Goal: Book appointment/travel/reservation

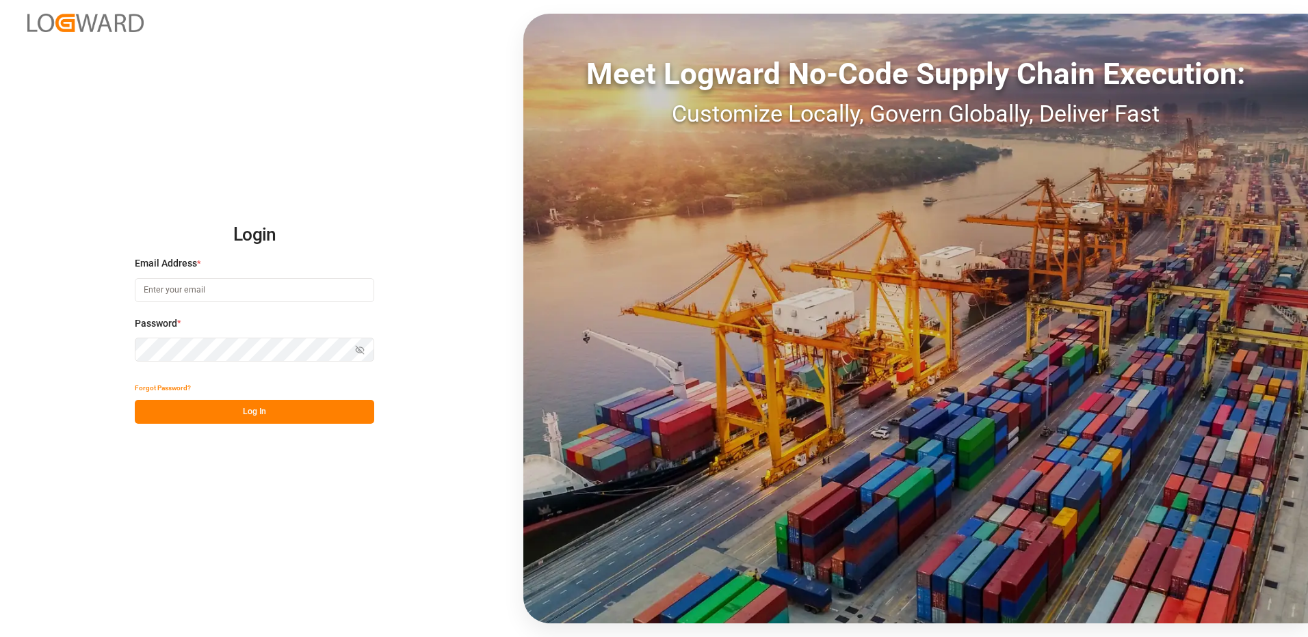
type input "[EMAIL_ADDRESS][DOMAIN_NAME]"
click at [256, 421] on button "Log In" at bounding box center [254, 412] width 239 height 24
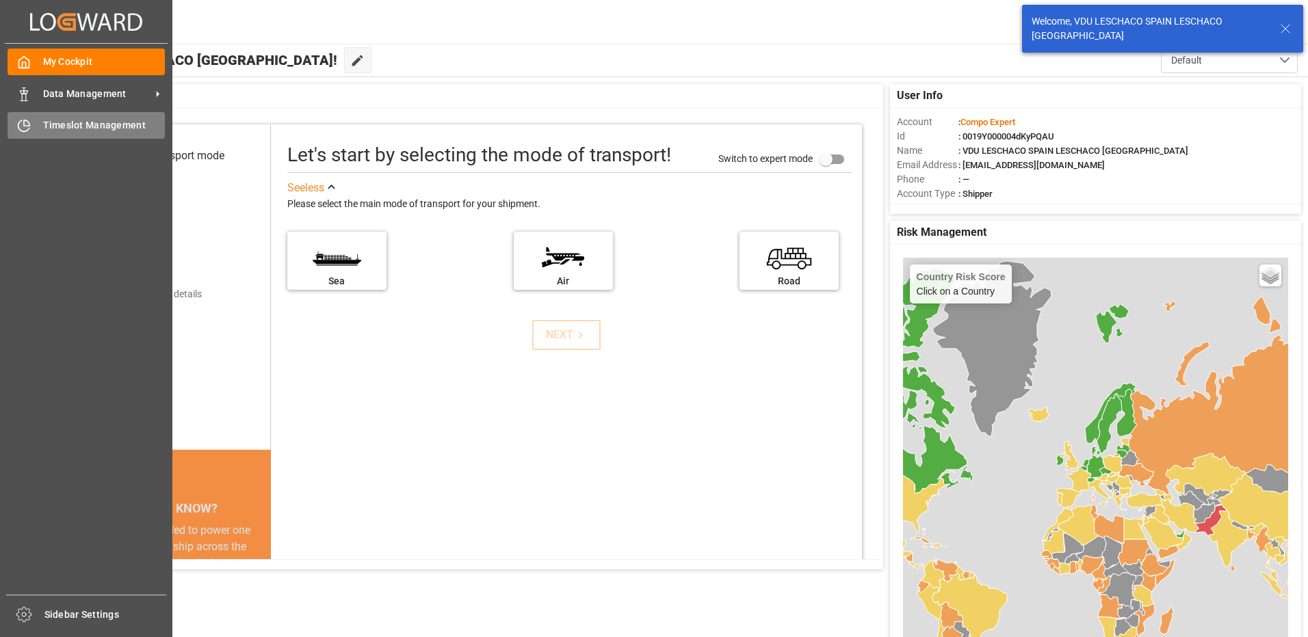
click at [57, 118] on span "Timeslot Management" at bounding box center [104, 125] width 122 height 14
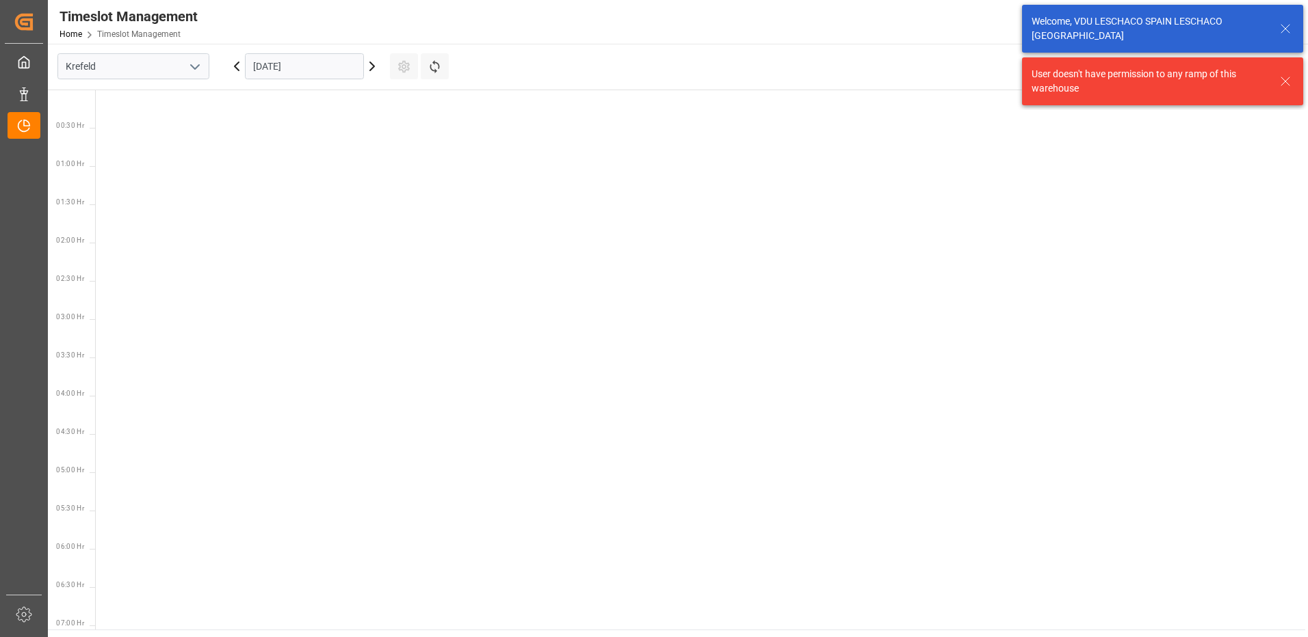
scroll to position [862, 0]
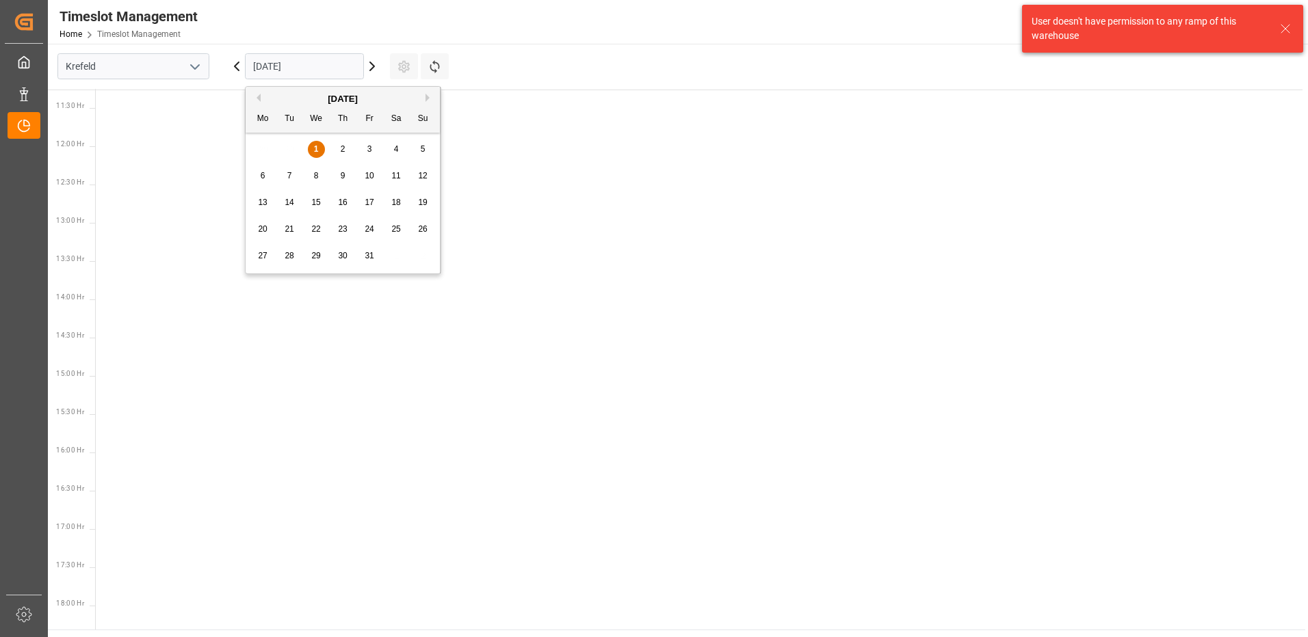
click at [279, 69] on input "[DATE]" at bounding box center [304, 66] width 119 height 26
click at [196, 69] on icon "open menu" at bounding box center [195, 67] width 16 height 16
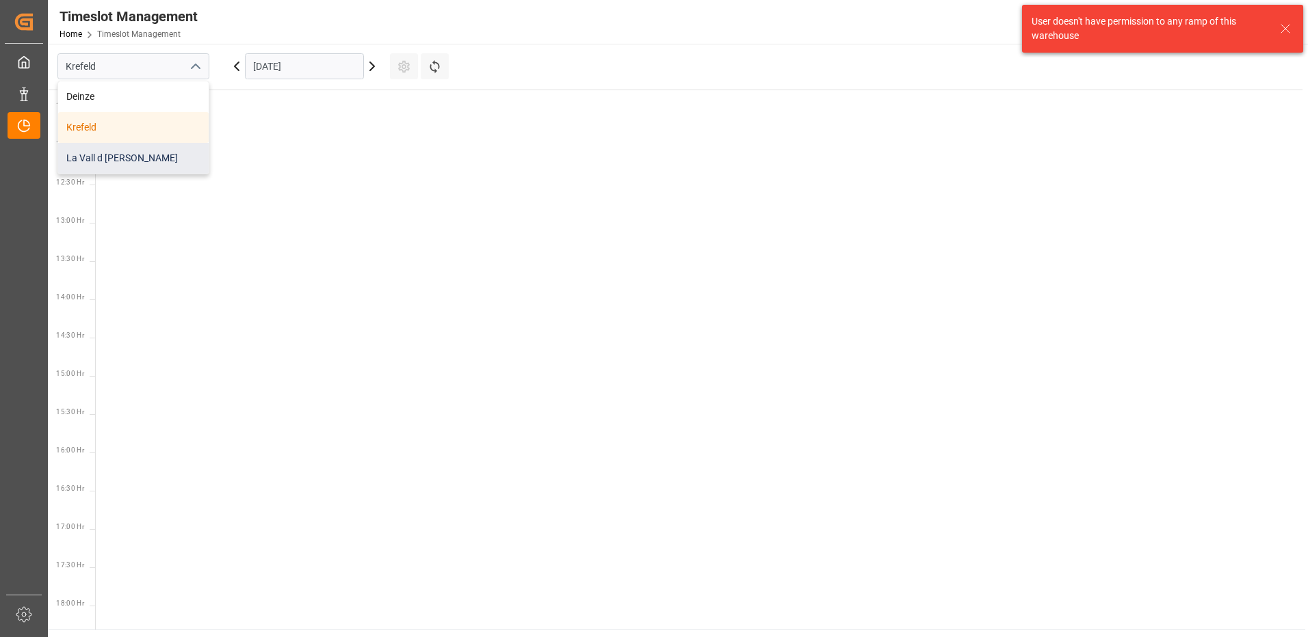
click at [141, 169] on div "La Vall d [PERSON_NAME]" at bounding box center [133, 158] width 150 height 31
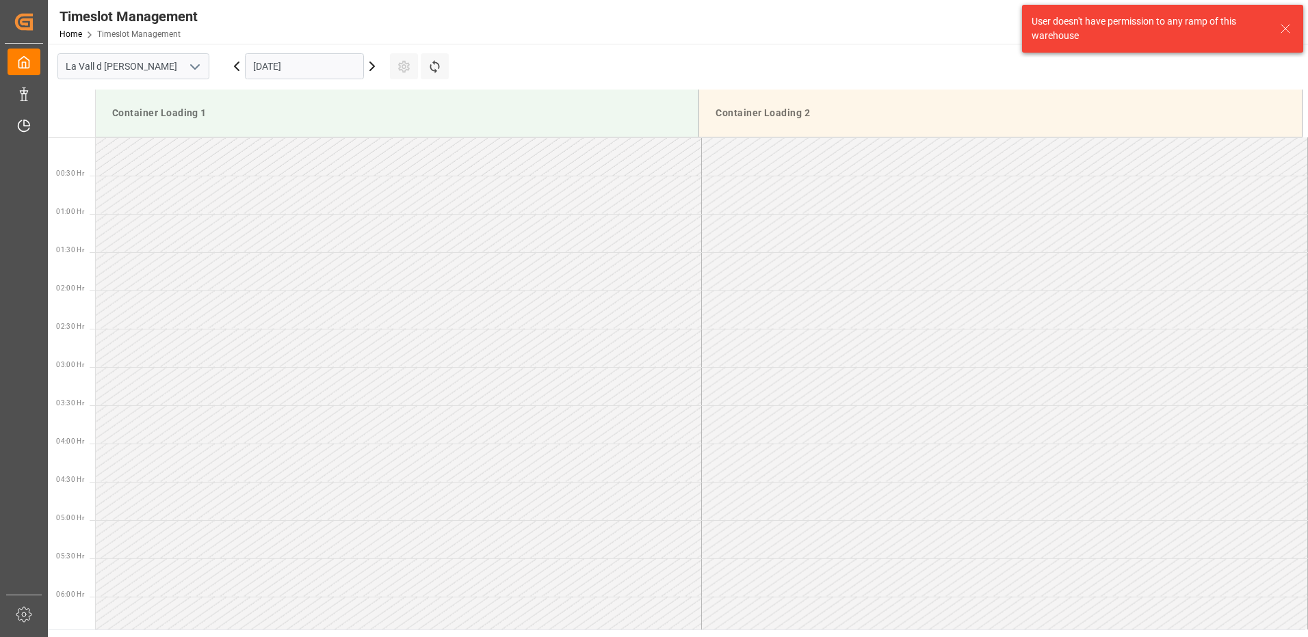
scroll to position [910, 0]
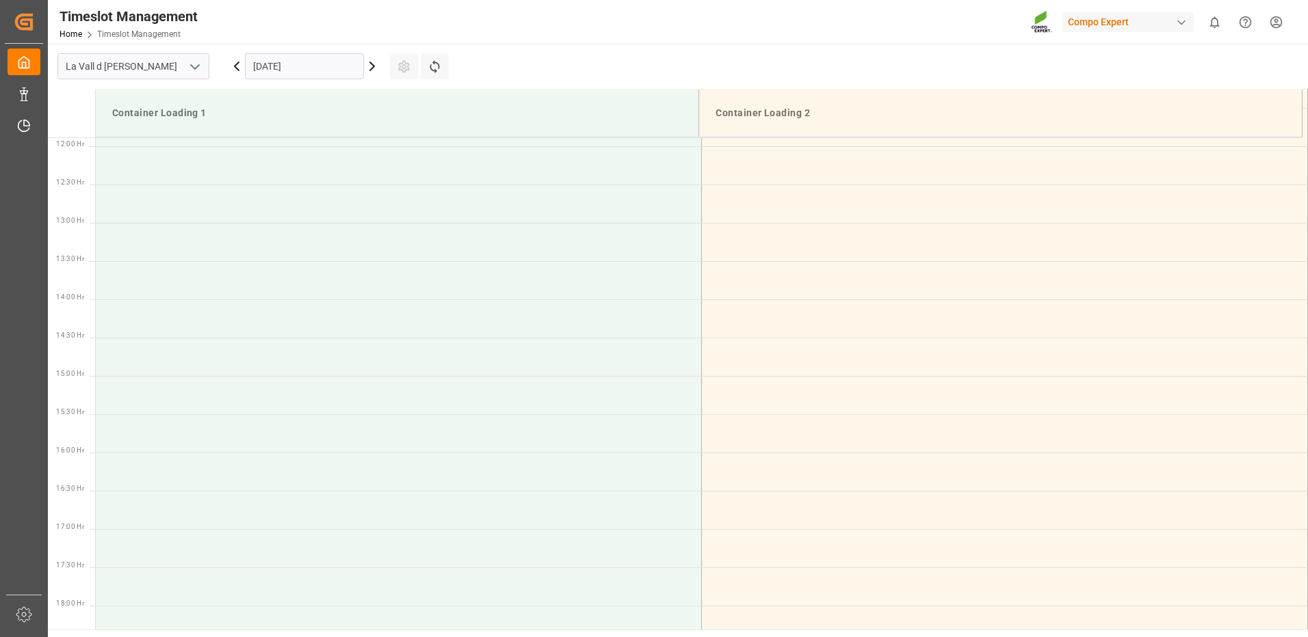
click at [318, 72] on input "[DATE]" at bounding box center [304, 66] width 119 height 26
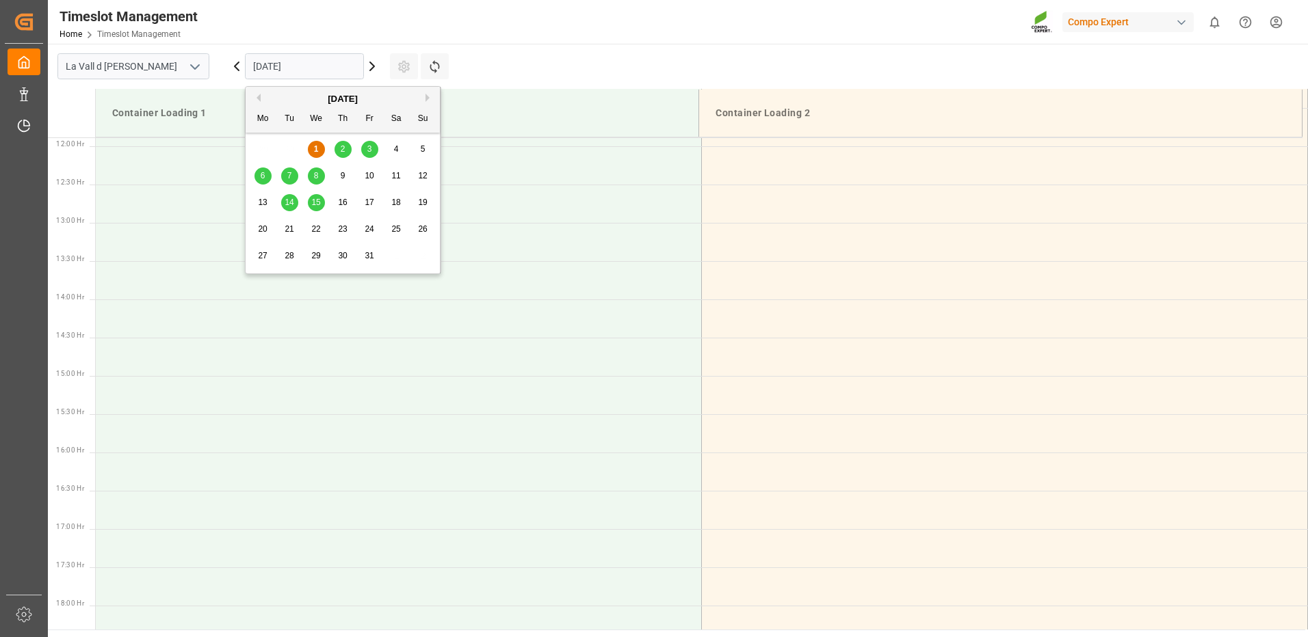
click at [339, 150] on div "2" at bounding box center [342, 150] width 17 height 16
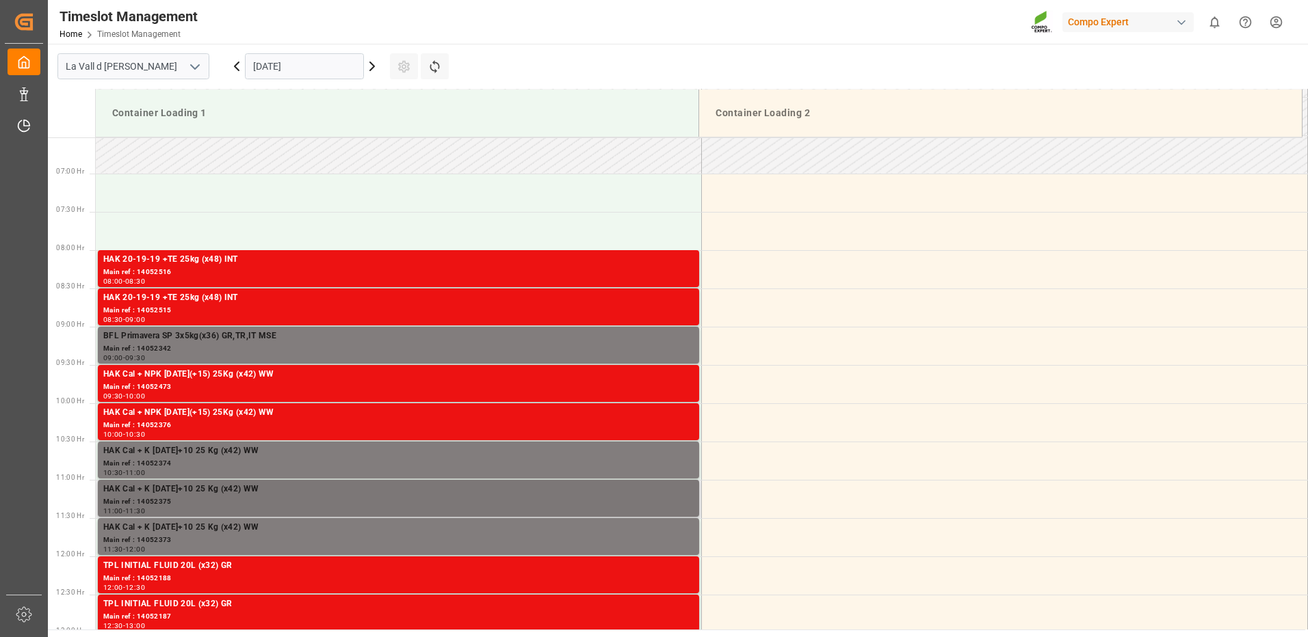
scroll to position [226, 0]
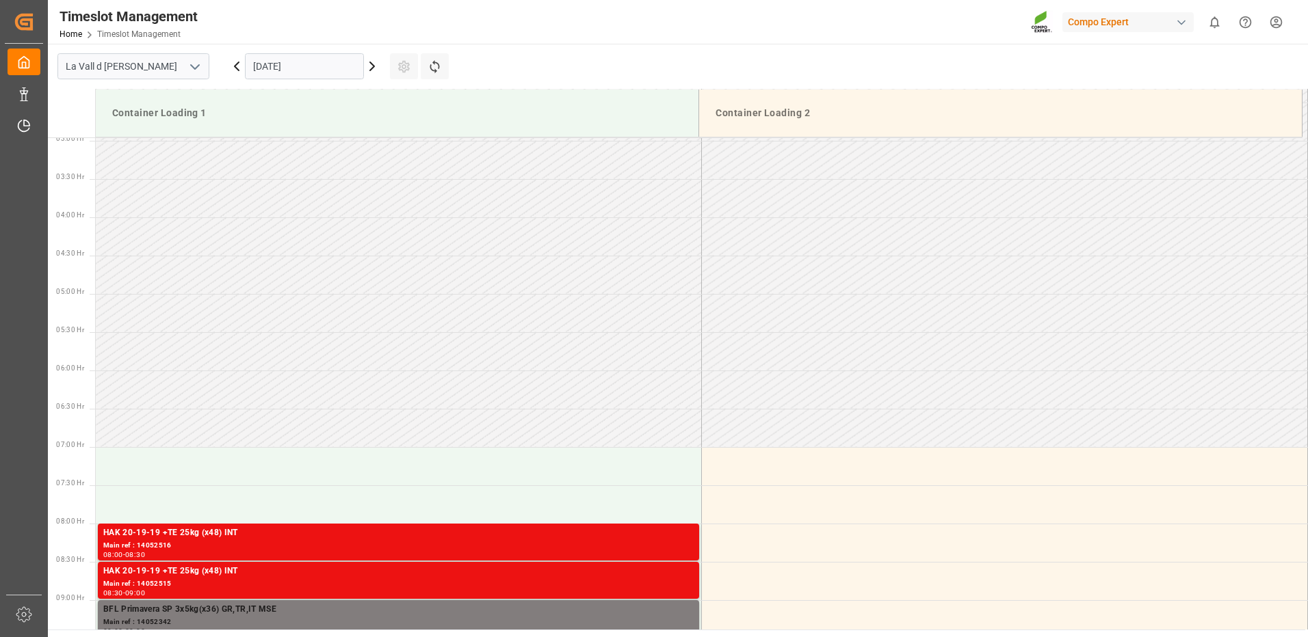
click at [331, 74] on input "[DATE]" at bounding box center [304, 66] width 119 height 26
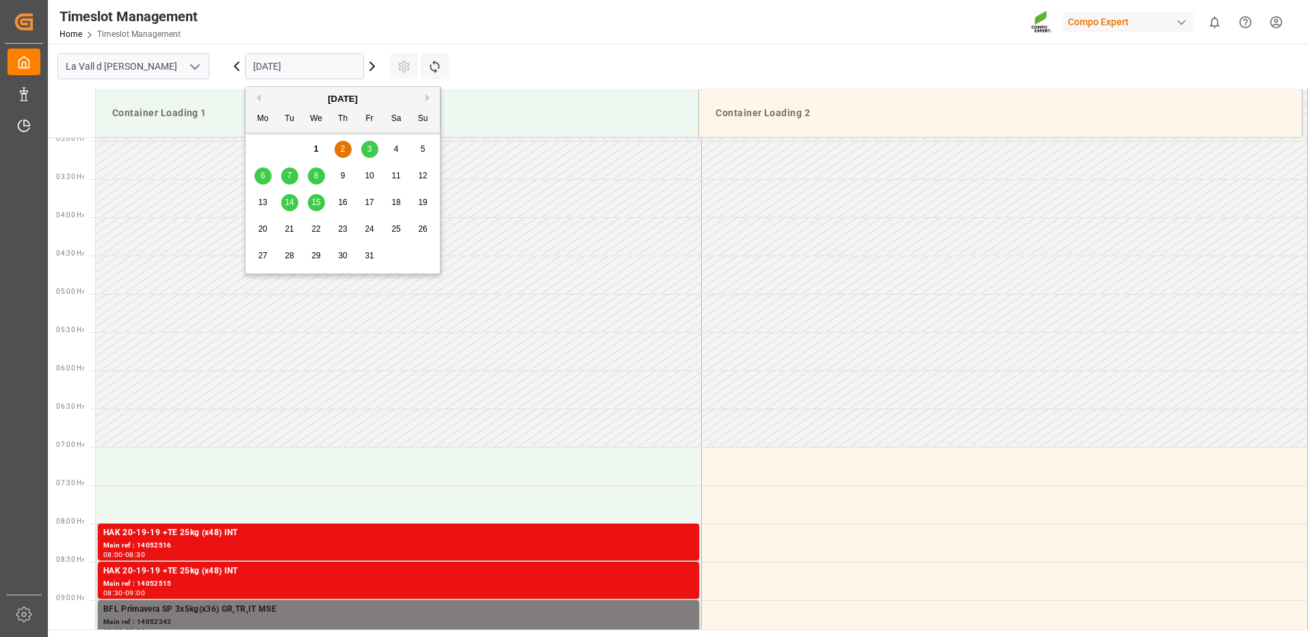
click at [369, 150] on span "3" at bounding box center [369, 149] width 5 height 10
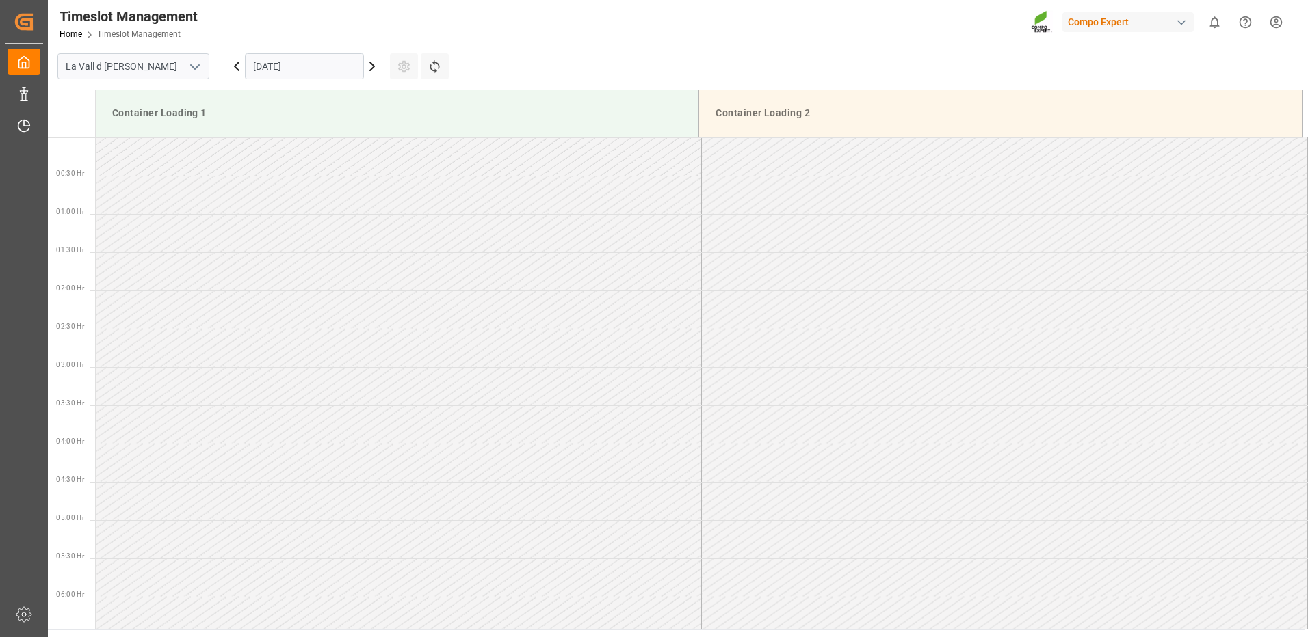
scroll to position [274, 0]
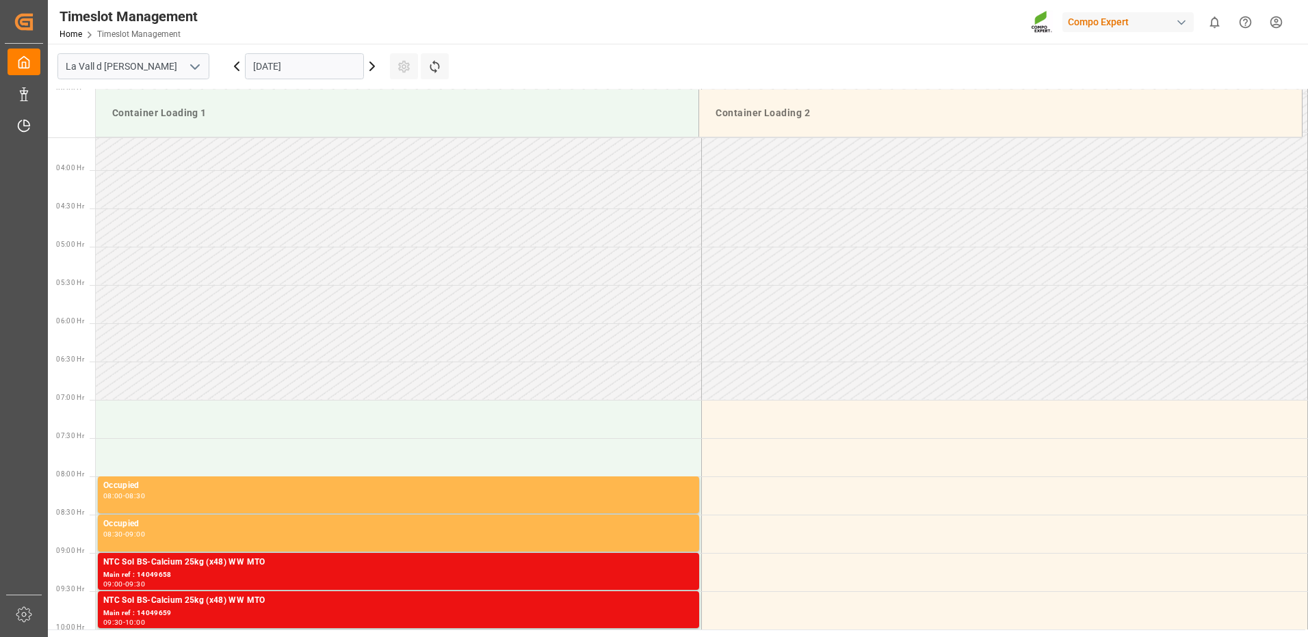
click at [276, 63] on input "[DATE]" at bounding box center [304, 66] width 119 height 26
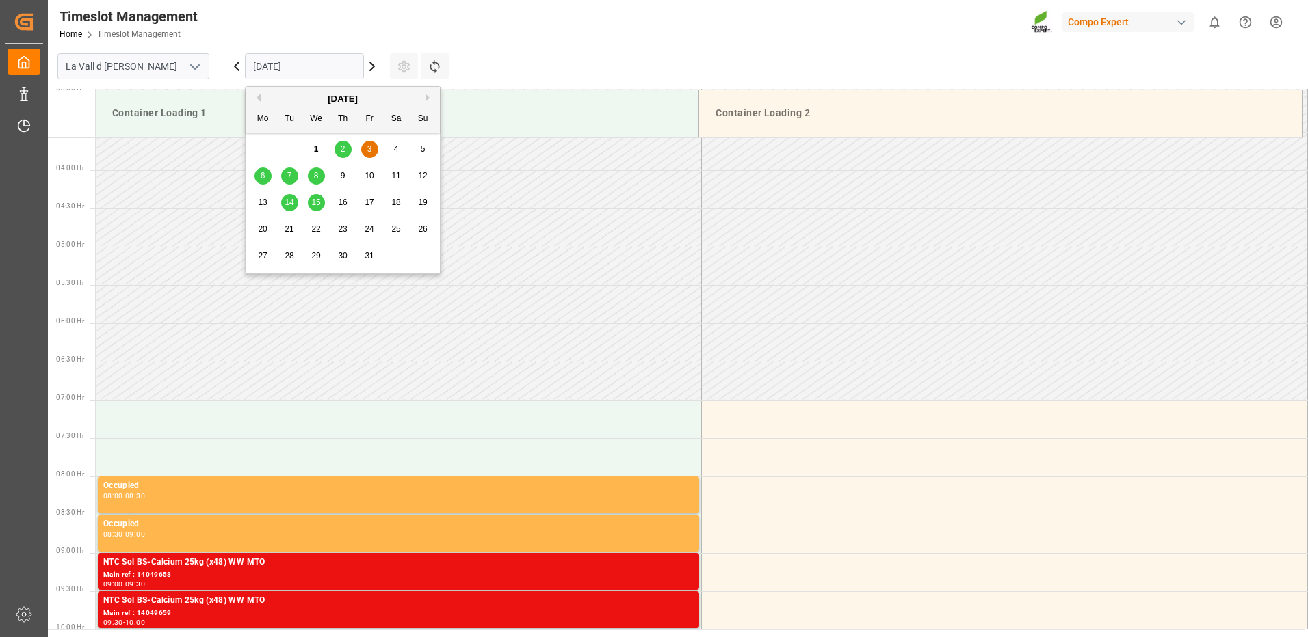
click at [315, 154] on span "1" at bounding box center [316, 149] width 5 height 10
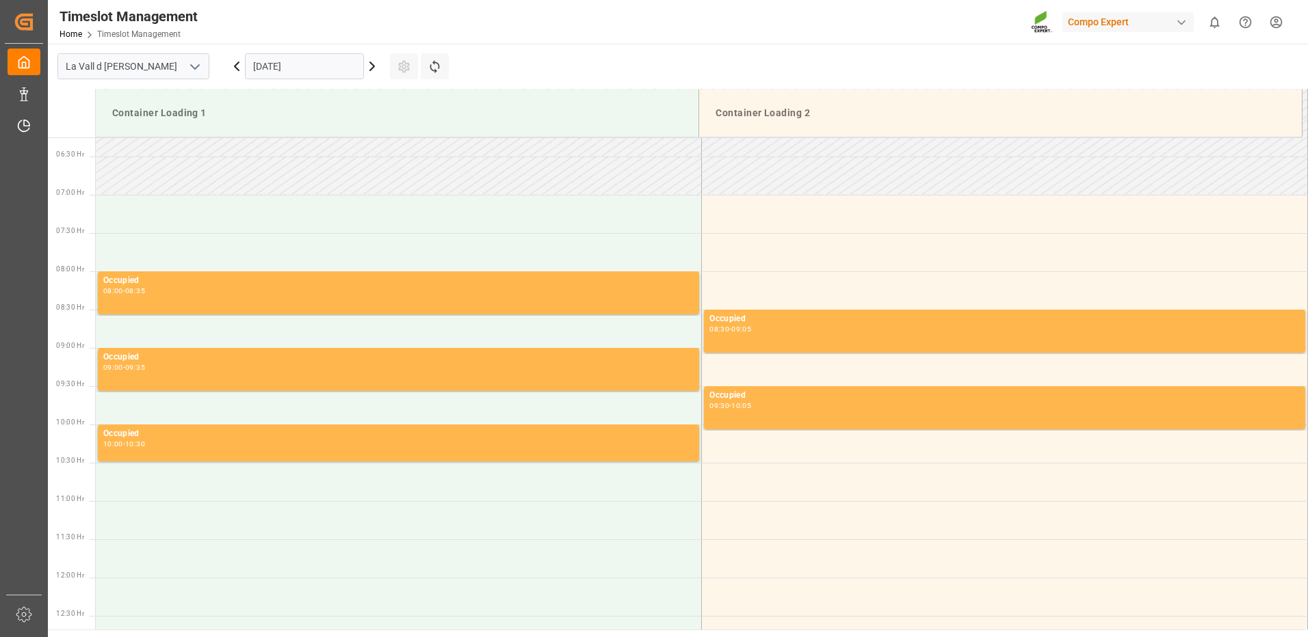
scroll to position [205, 0]
